Goal: Task Accomplishment & Management: Use online tool/utility

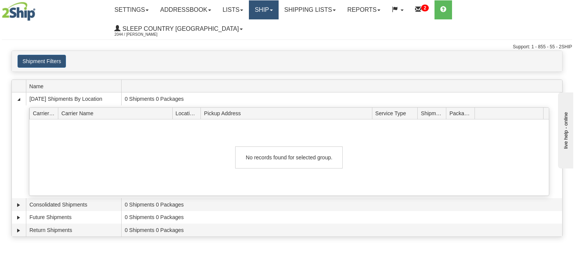
click at [278, 7] on link "Ship" at bounding box center [263, 9] width 29 height 19
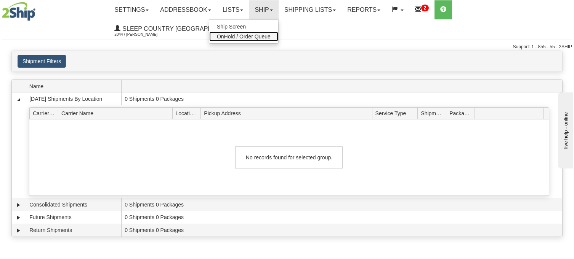
click at [248, 36] on span "OnHold / Order Queue" at bounding box center [244, 37] width 54 height 6
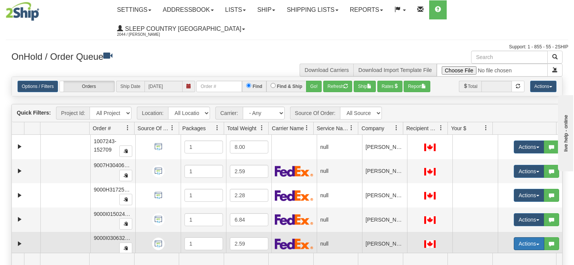
click at [536, 244] on span "button" at bounding box center [537, 245] width 3 height 2
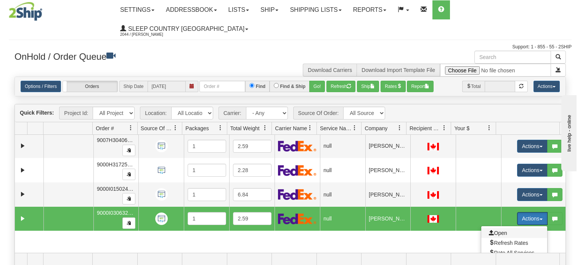
scroll to position [38, 0]
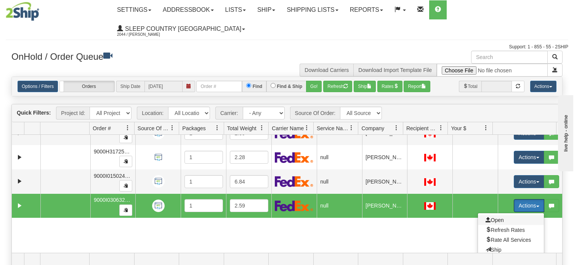
click at [490, 217] on span "Open" at bounding box center [494, 220] width 18 height 6
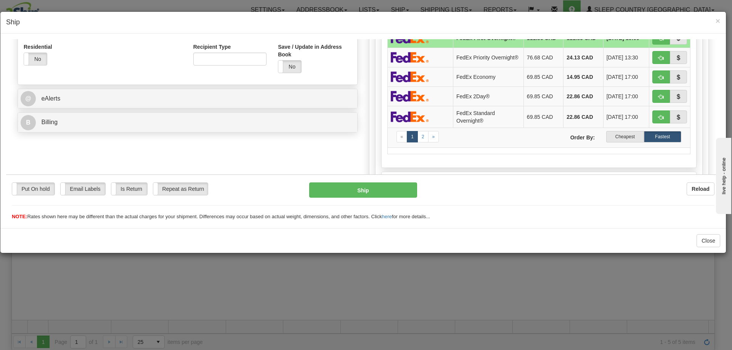
scroll to position [267, 0]
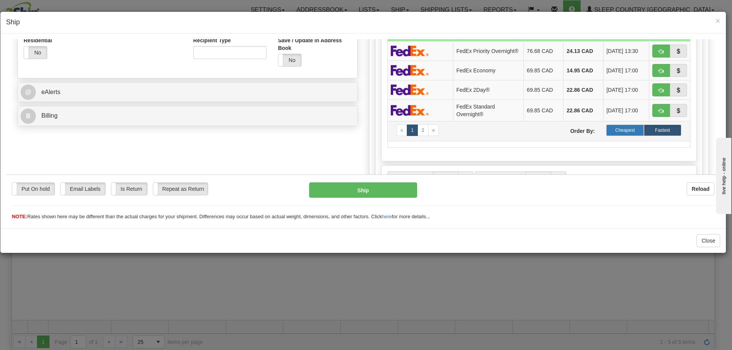
click at [573, 134] on label "Cheapest" at bounding box center [624, 129] width 37 height 11
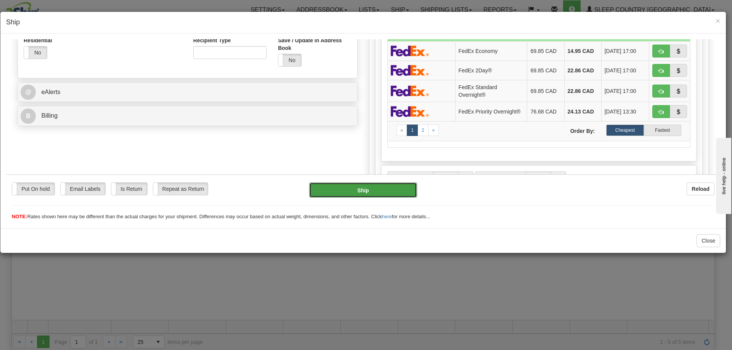
click at [360, 189] on button "Ship" at bounding box center [362, 189] width 107 height 15
type input "92"
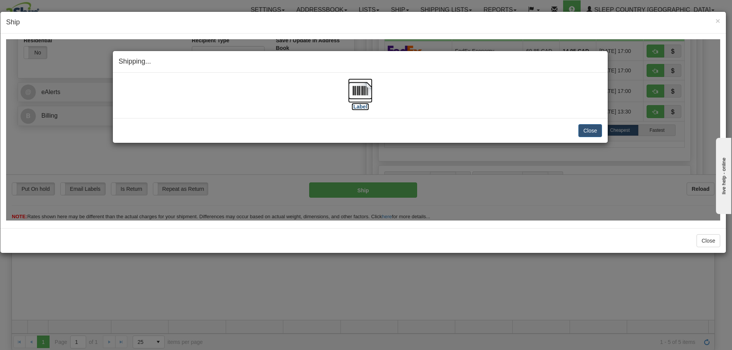
click at [359, 90] on img at bounding box center [360, 90] width 24 height 24
click at [573, 130] on button "Close" at bounding box center [590, 130] width 24 height 13
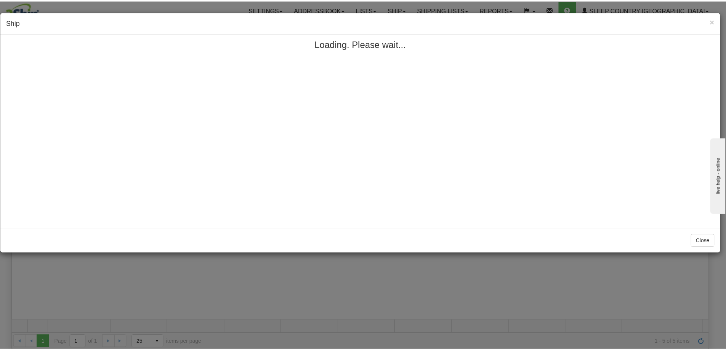
scroll to position [0, 0]
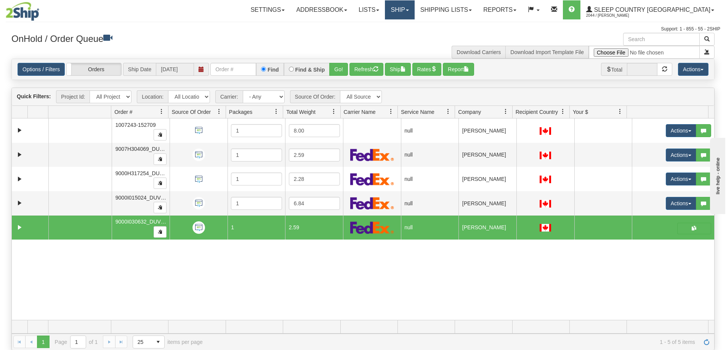
click at [414, 7] on link "Ship" at bounding box center [399, 9] width 29 height 19
click at [406, 36] on span "OnHold / Order Queue" at bounding box center [380, 37] width 54 height 6
click at [477, 11] on link "Shipping lists" at bounding box center [446, 9] width 63 height 19
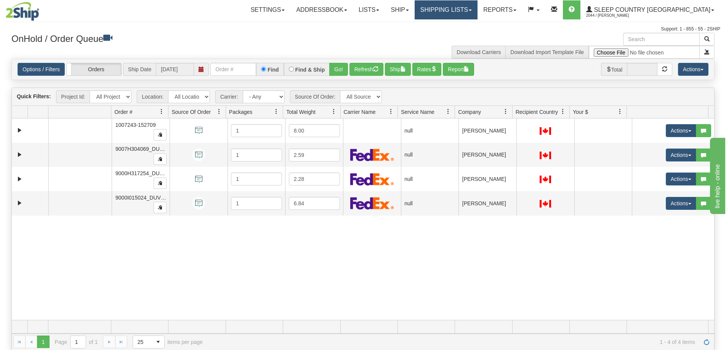
click at [477, 8] on link "Shipping lists" at bounding box center [446, 9] width 63 height 19
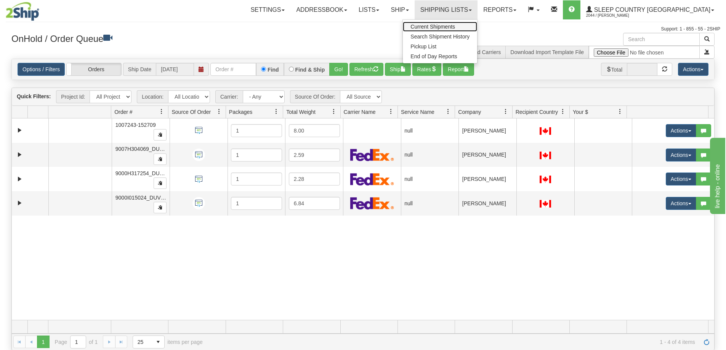
click at [455, 27] on span "Current Shipments" at bounding box center [432, 27] width 45 height 6
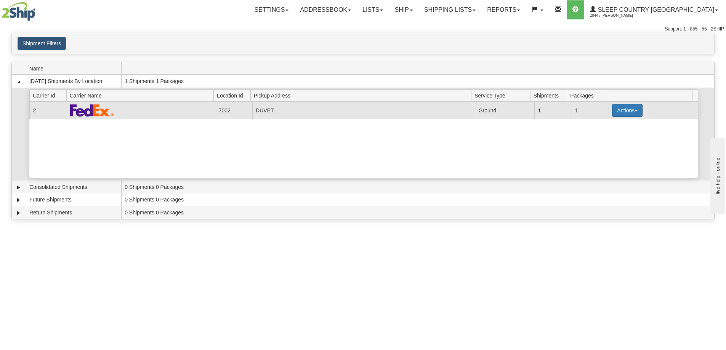
click at [631, 110] on button "Actions" at bounding box center [627, 110] width 30 height 13
click at [601, 147] on span "Pickup" at bounding box center [599, 144] width 20 height 5
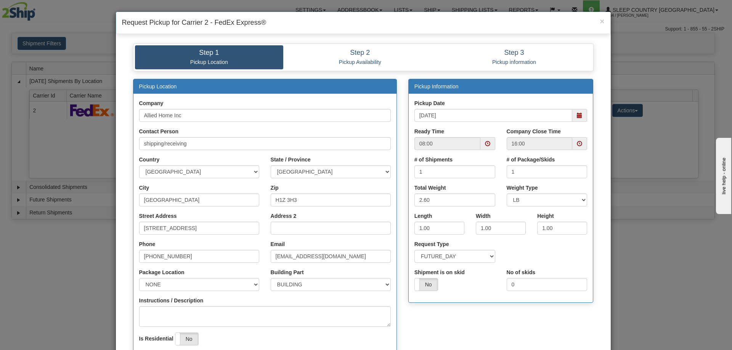
click at [577, 144] on span at bounding box center [579, 143] width 5 height 5
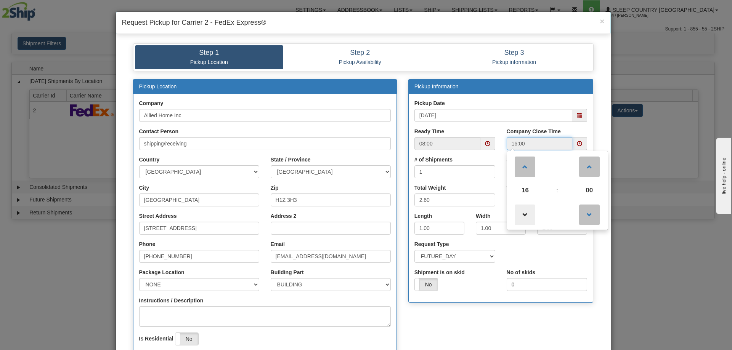
click at [525, 216] on span at bounding box center [524, 215] width 21 height 21
type input "15:00"
click at [456, 318] on div "Pickup Location Company Allied Home Inc Contact Person shipping/receiving Count…" at bounding box center [363, 231] width 472 height 305
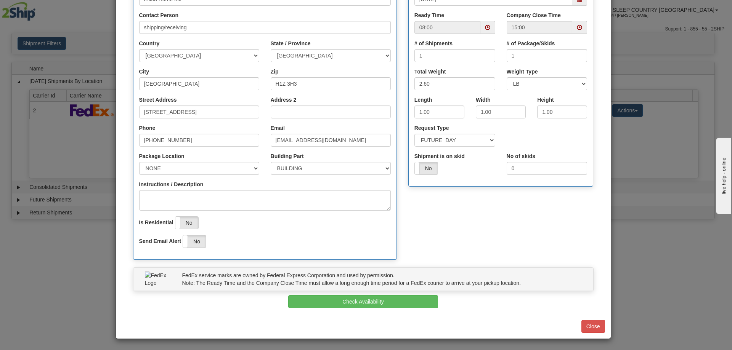
scroll to position [117, 0]
click at [357, 300] on button "Check Availability" at bounding box center [363, 301] width 150 height 13
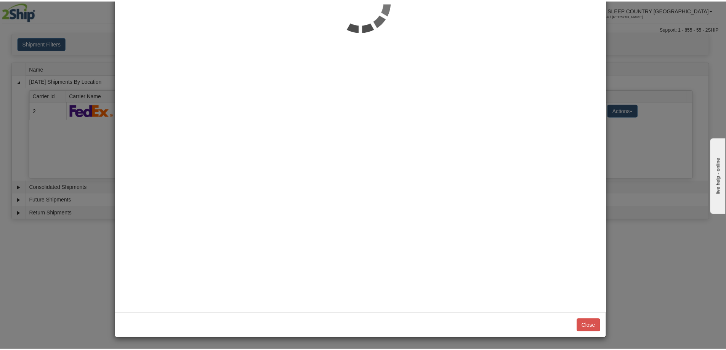
scroll to position [0, 0]
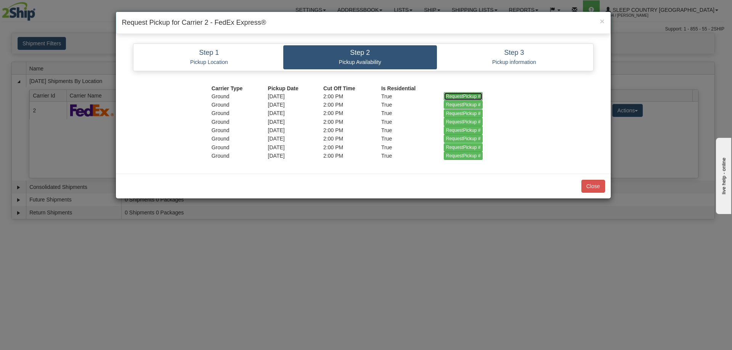
click at [461, 96] on input "RequestPickup #" at bounding box center [463, 96] width 39 height 8
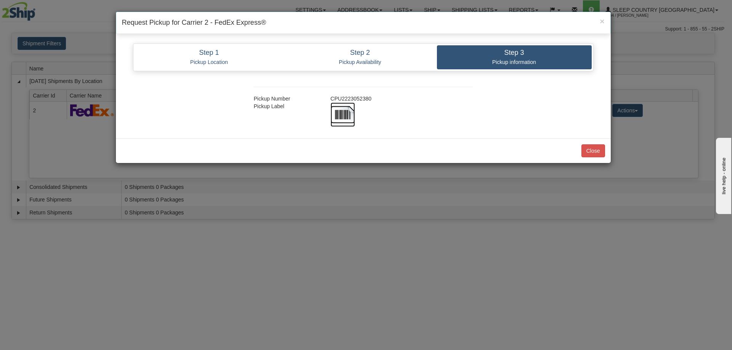
click at [344, 114] on img at bounding box center [342, 115] width 24 height 24
click at [594, 148] on button "Close" at bounding box center [593, 150] width 24 height 13
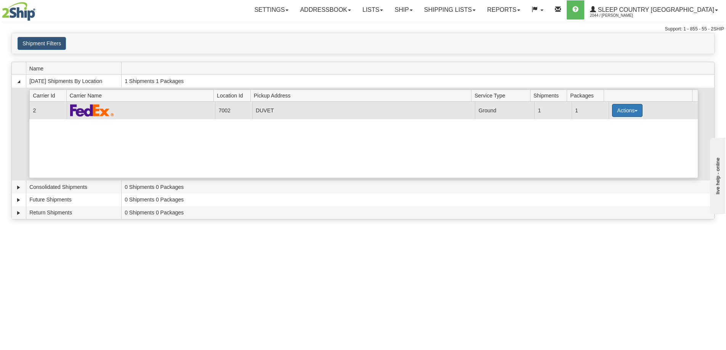
click at [634, 111] on span "button" at bounding box center [635, 111] width 3 height 2
click at [603, 136] on span "Close" at bounding box center [598, 134] width 18 height 5
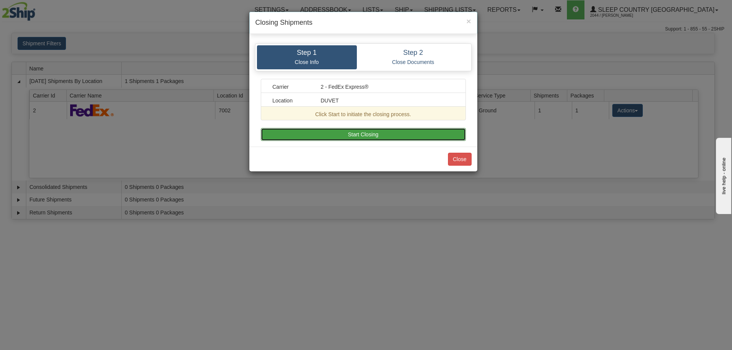
click at [357, 134] on button "Start Closing" at bounding box center [363, 134] width 205 height 13
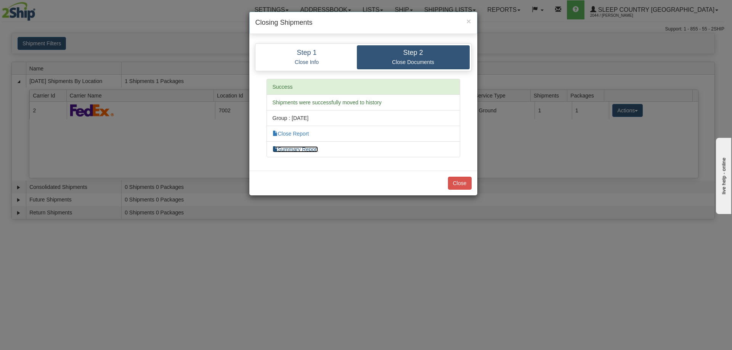
click at [311, 150] on link "Summary Report" at bounding box center [295, 149] width 46 height 6
click at [298, 131] on link "Close Report" at bounding box center [290, 134] width 37 height 6
click at [458, 186] on button "Close" at bounding box center [460, 183] width 24 height 13
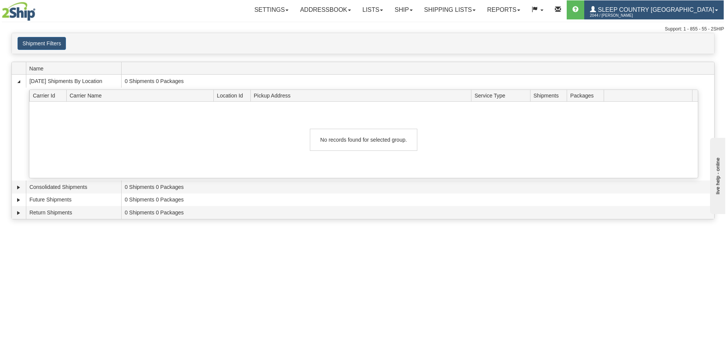
click at [671, 8] on span "Sleep Country [GEOGRAPHIC_DATA]" at bounding box center [655, 9] width 118 height 6
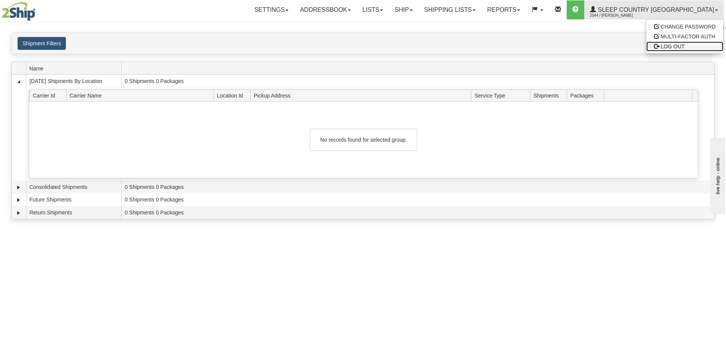
click at [674, 46] on span "LOG OUT" at bounding box center [673, 46] width 24 height 6
